Goal: Check status

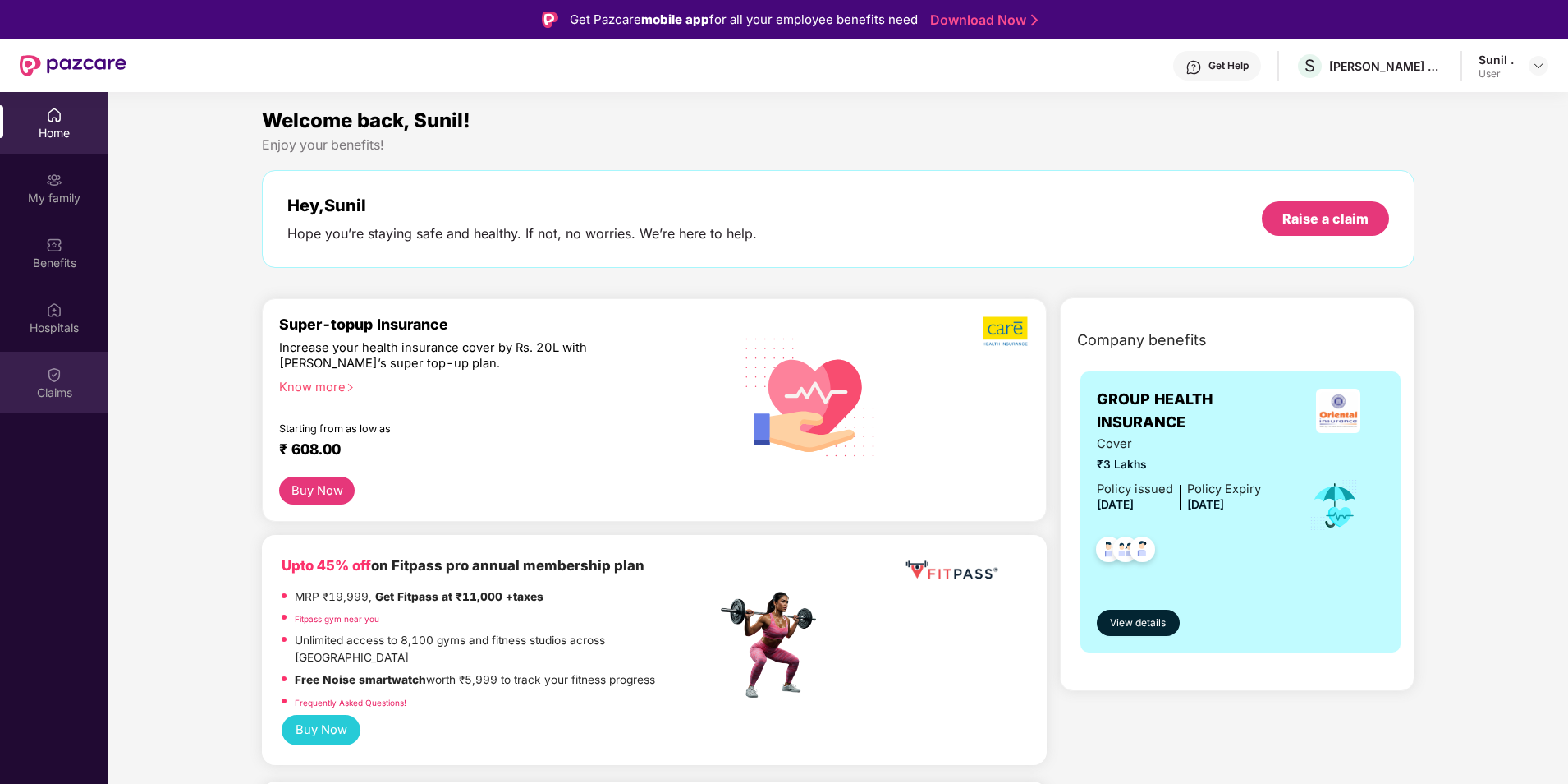
click at [62, 391] on div "Claims" at bounding box center [54, 392] width 109 height 16
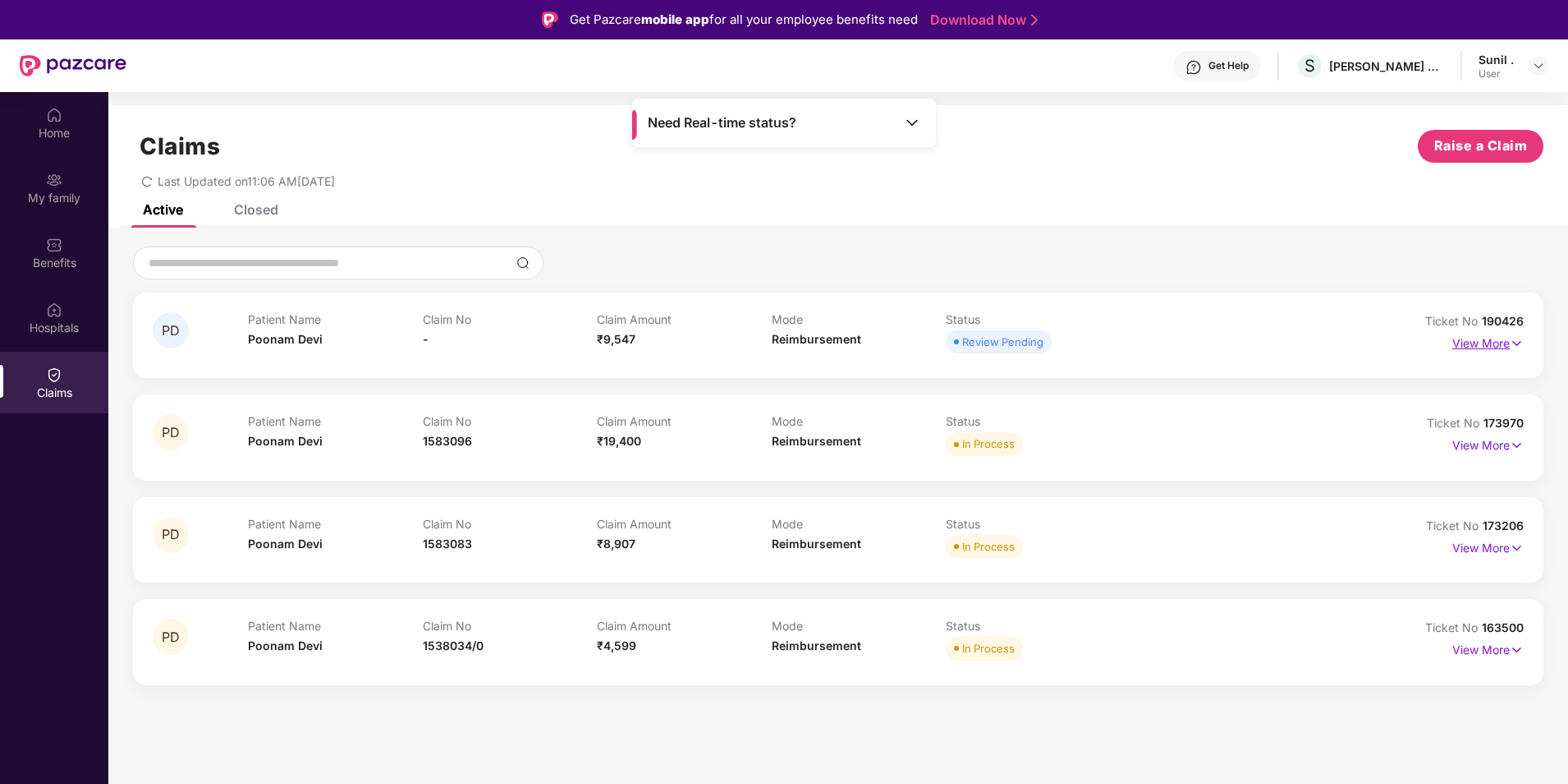
click at [1465, 347] on p "View More" at bounding box center [1488, 341] width 72 height 22
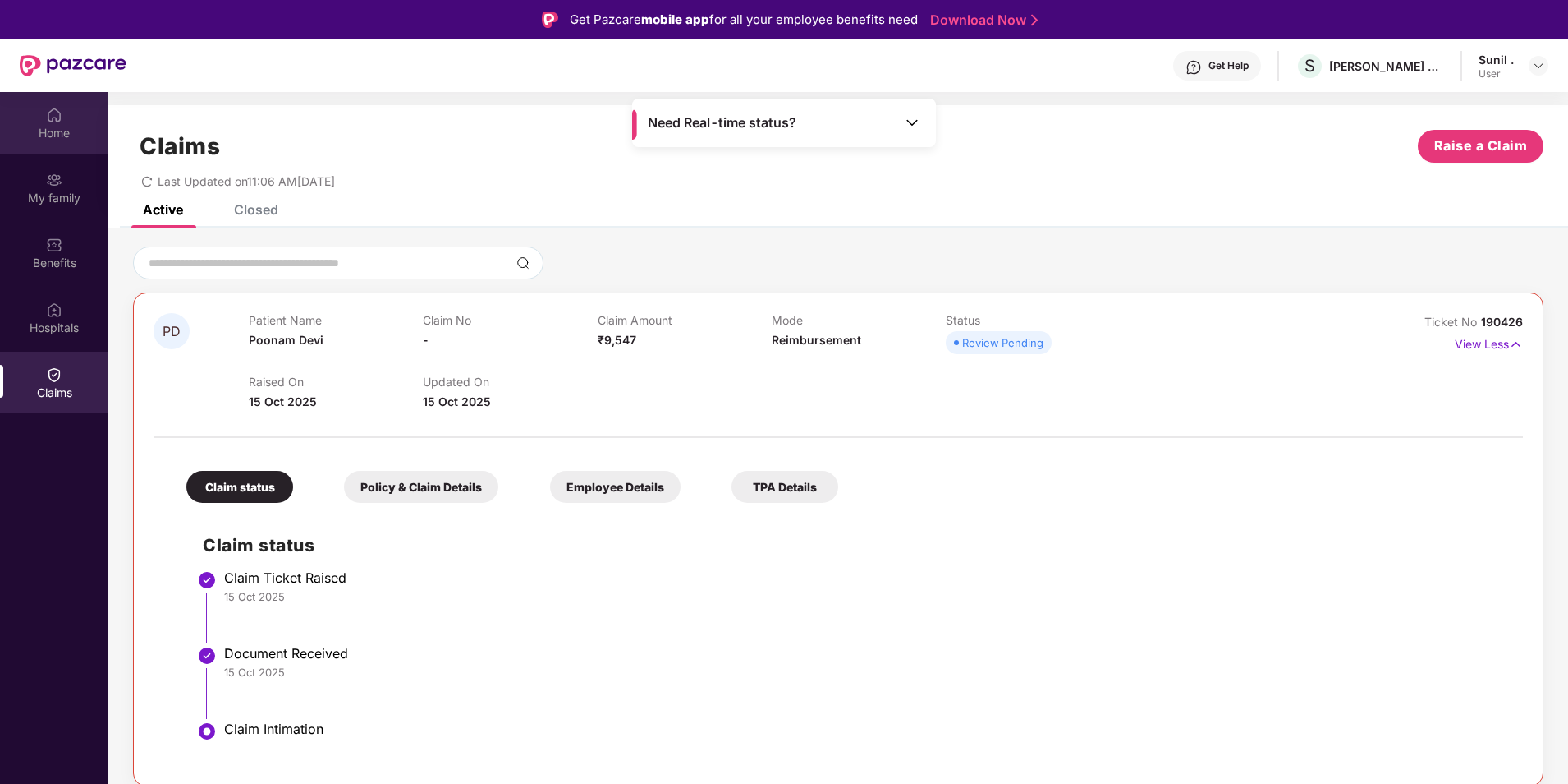
click at [52, 121] on img at bounding box center [54, 115] width 16 height 16
